Goal: Task Accomplishment & Management: Use online tool/utility

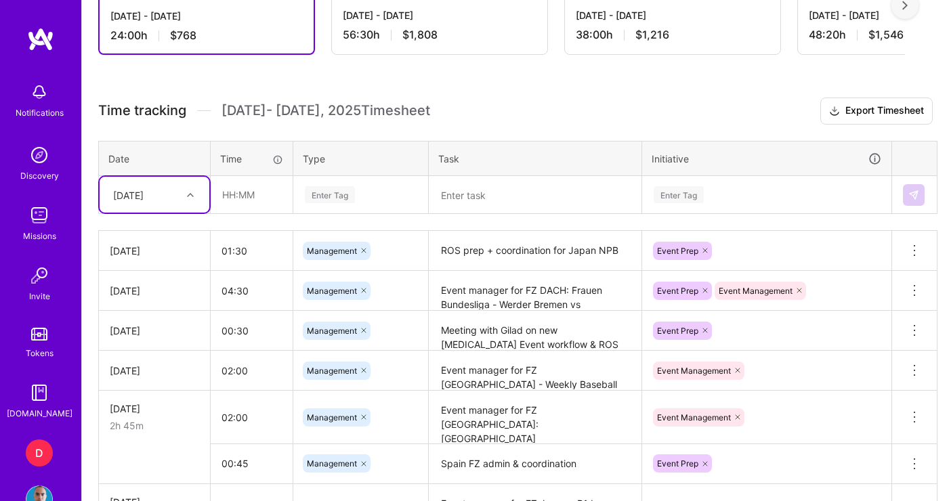
scroll to position [427, 0]
click at [179, 194] on div "[DATE]" at bounding box center [143, 195] width 75 height 22
drag, startPoint x: 148, startPoint y: 359, endPoint x: 148, endPoint y: 230, distance: 128.7
click at [152, 228] on div "[DATE] [DATE] [DATE] [DATE] [DATE] [DATE] [DATE] [DATE] [DATE] [DATE] [DATE] [D…" at bounding box center [155, 319] width 110 height 203
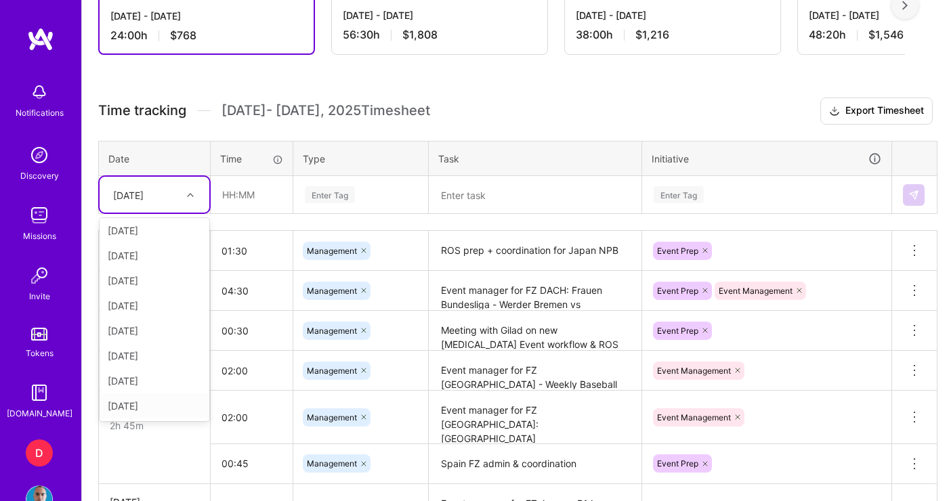
click at [139, 402] on div "[DATE]" at bounding box center [155, 405] width 110 height 25
click at [276, 186] on input "text" at bounding box center [251, 195] width 81 height 36
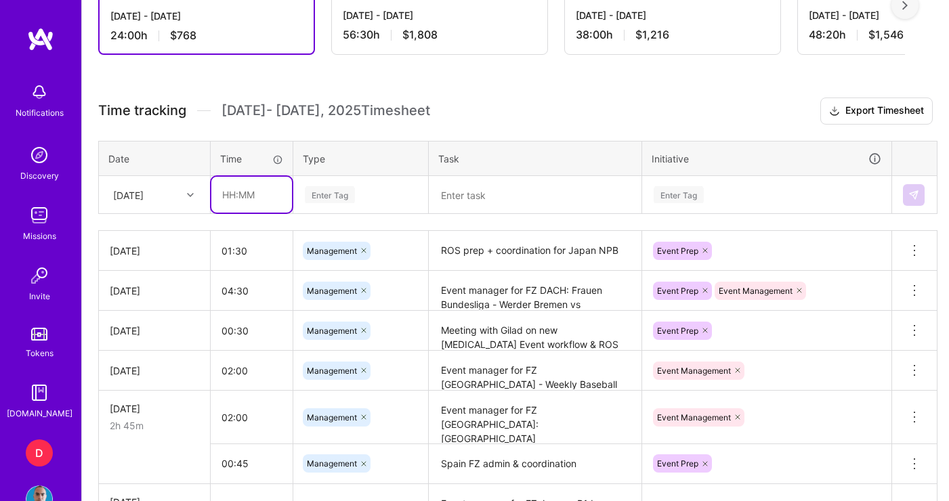
click at [250, 188] on input "text" at bounding box center [251, 195] width 81 height 36
click at [238, 195] on input "00.30" at bounding box center [251, 195] width 81 height 36
type input "00:30"
click at [343, 195] on div "Enter Tag" at bounding box center [330, 194] width 50 height 21
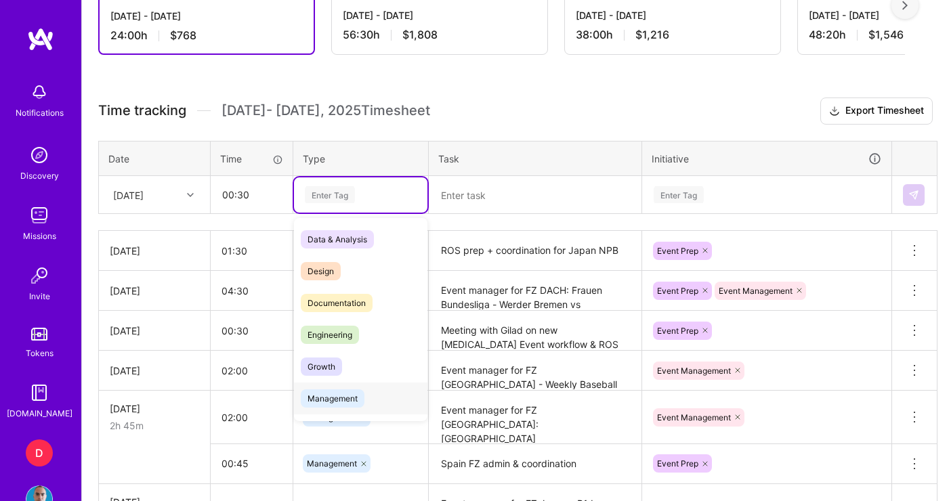
click at [346, 395] on span "Management" at bounding box center [333, 398] width 64 height 18
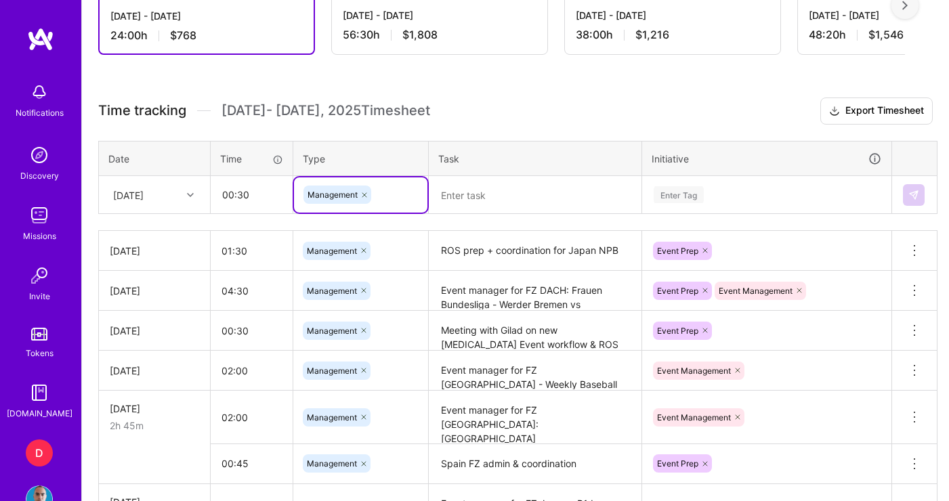
click at [505, 200] on textarea at bounding box center [535, 195] width 210 height 36
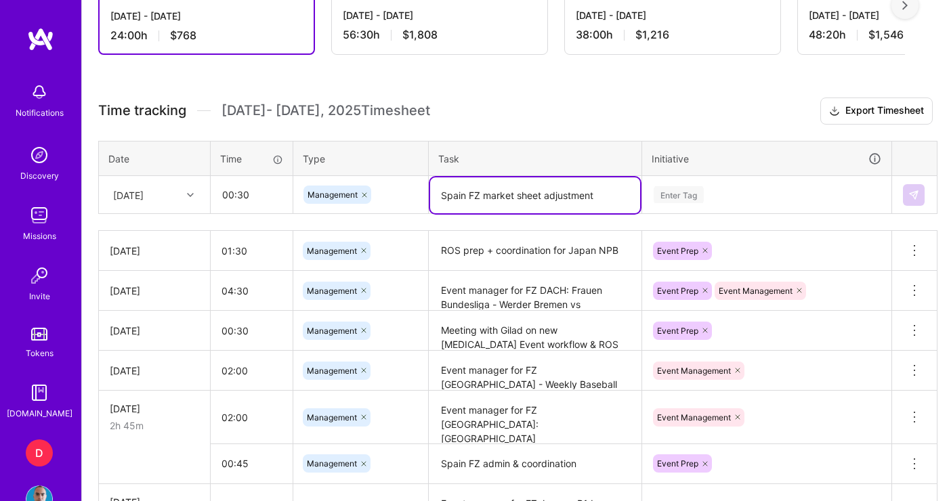
type textarea "Spain FZ market sheet adjustment"
click at [744, 197] on div "Enter Tag" at bounding box center [766, 194] width 229 height 17
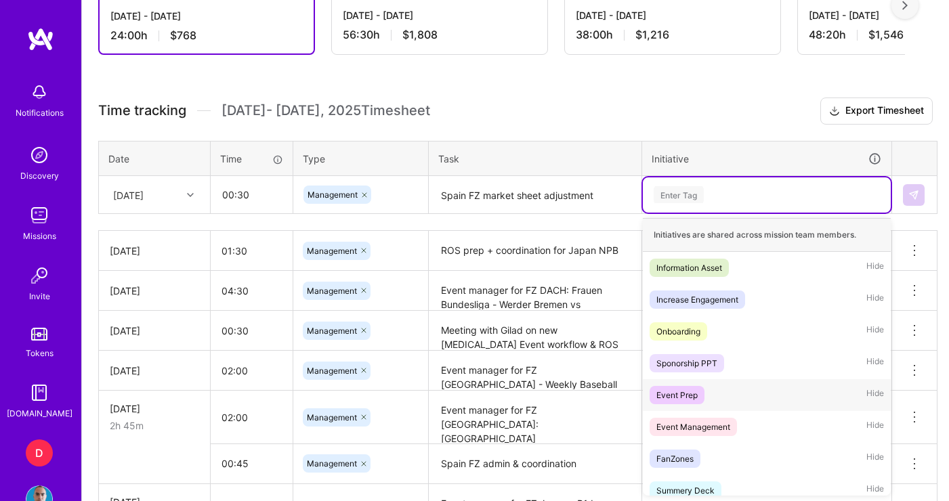
click at [702, 402] on span "Event Prep" at bounding box center [676, 395] width 55 height 18
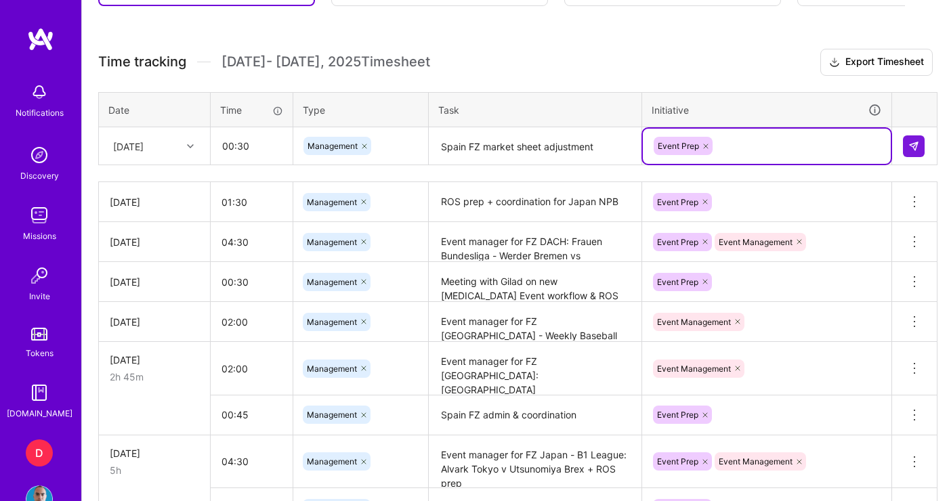
scroll to position [448, 0]
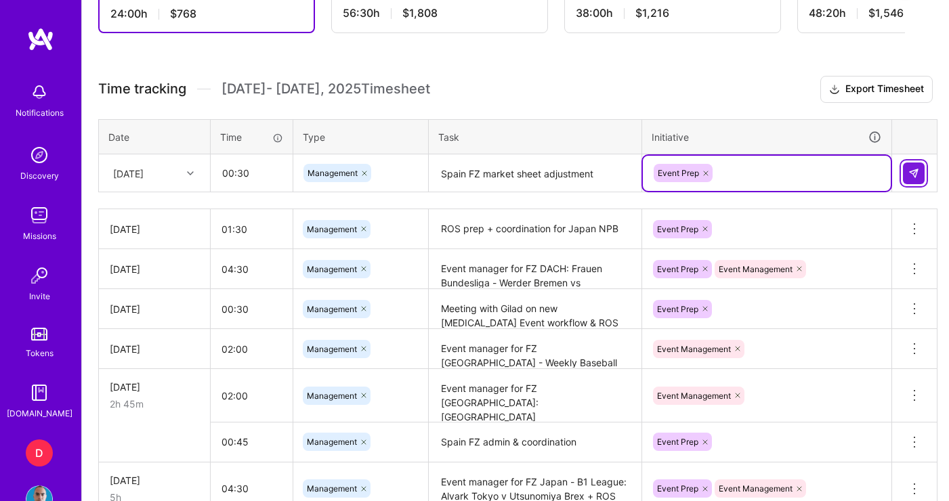
click at [922, 178] on button at bounding box center [914, 174] width 22 height 22
